Goal: Information Seeking & Learning: Learn about a topic

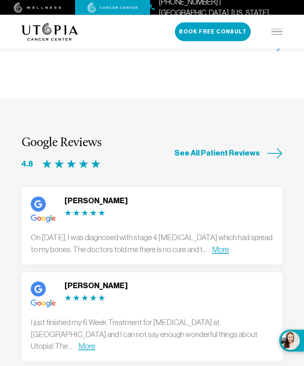
scroll to position [2306, 0]
click at [95, 342] on link "More" at bounding box center [87, 346] width 17 height 9
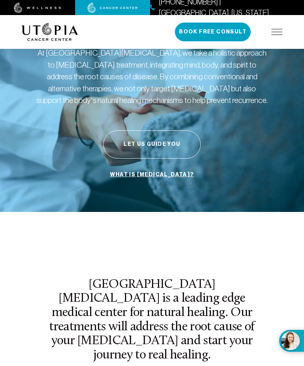
scroll to position [0, 0]
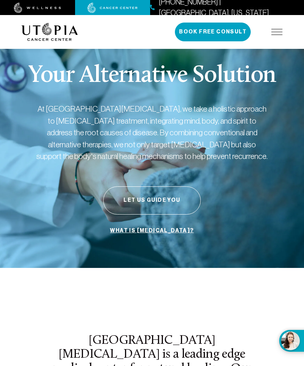
click at [278, 33] on img at bounding box center [277, 32] width 11 height 6
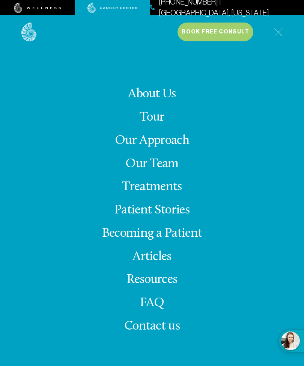
click at [169, 171] on link "Our Team" at bounding box center [151, 163] width 53 height 13
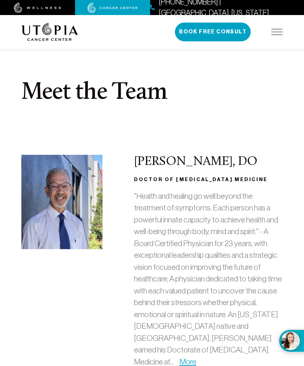
click at [277, 29] on img at bounding box center [277, 32] width 11 height 6
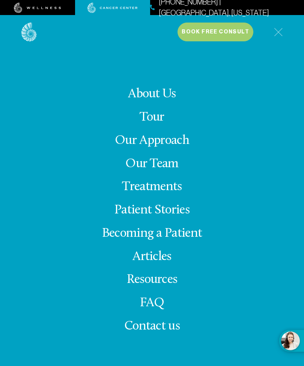
click at [166, 194] on link "Treatments" at bounding box center [152, 186] width 60 height 13
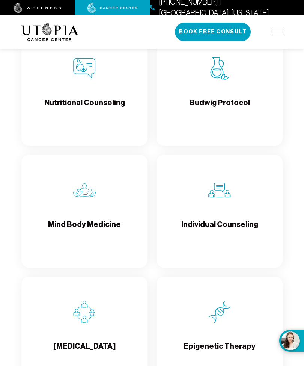
scroll to position [1565, 0]
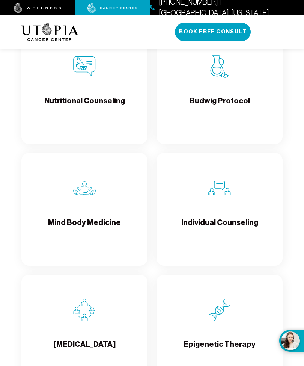
click at [224, 100] on div "Budwig Protocol" at bounding box center [220, 87] width 126 height 113
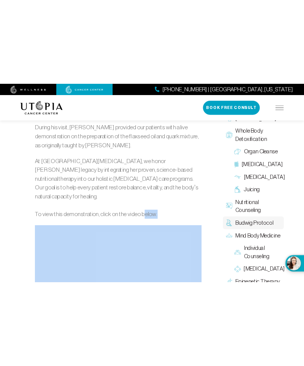
scroll to position [1102, 0]
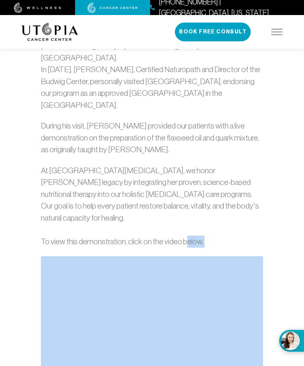
click at [0, 212] on div "Budwig Protocol A good diet will not only help the non-cancerous cells it can a…" at bounding box center [152, 30] width 304 height 2197
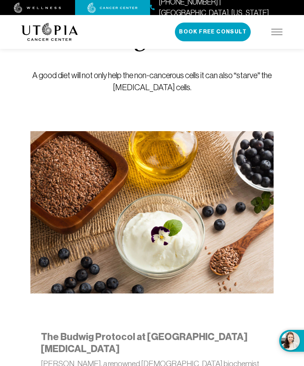
scroll to position [0, 0]
